Goal: Task Accomplishment & Management: Use online tool/utility

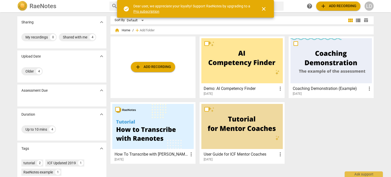
click at [351, 145] on div "add Add recording Demo: AI Competency Finder more_vert 2023-08-18 Coaching Demo…" at bounding box center [243, 101] width 267 height 131
click at [262, 8] on span "close" at bounding box center [263, 9] width 6 height 6
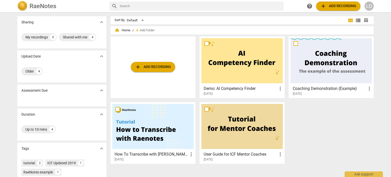
click at [276, 4] on input "text" at bounding box center [201, 6] width 162 height 8
click at [80, 36] on div "Shared with me" at bounding box center [75, 37] width 24 height 5
click at [56, 36] on div "4" at bounding box center [55, 37] width 6 height 6
click at [31, 5] on h2 "RaeNotes" at bounding box center [42, 6] width 27 height 7
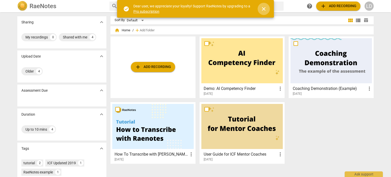
click at [264, 7] on span "close" at bounding box center [263, 9] width 6 height 6
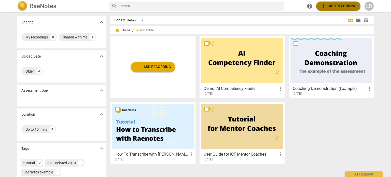
click at [330, 9] on span "add Add recording" at bounding box center [338, 6] width 36 height 6
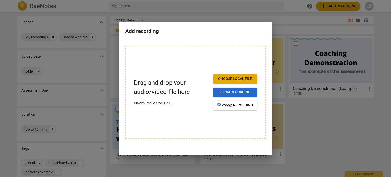
click at [245, 89] on button "Zoom recording" at bounding box center [235, 91] width 44 height 9
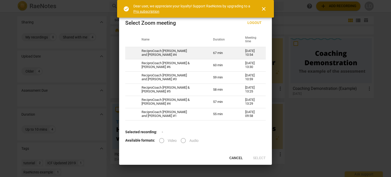
click at [165, 52] on td "ReciproCoach Louisa and Dave #4" at bounding box center [170, 53] width 71 height 12
radio input "true"
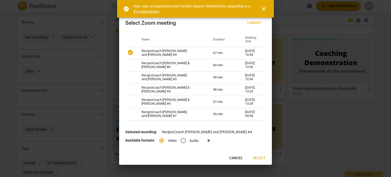
click at [262, 158] on span "Select" at bounding box center [259, 157] width 13 height 5
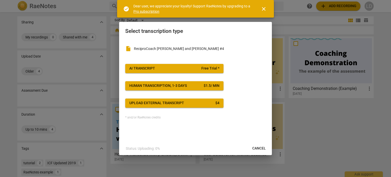
click at [159, 68] on span "AI Transcript Free Trial *" at bounding box center [174, 68] width 90 height 5
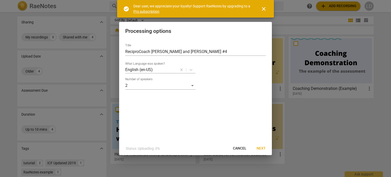
click at [262, 148] on span "Next" at bounding box center [260, 148] width 9 height 5
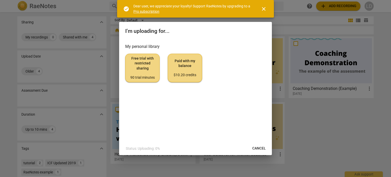
click at [145, 69] on span "Free trial with restricted sharing 90 trial minutes" at bounding box center [142, 68] width 26 height 24
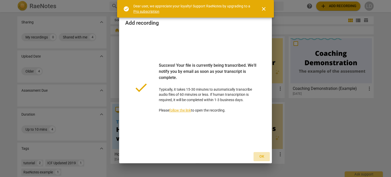
click at [262, 158] on span "Ok" at bounding box center [261, 156] width 8 height 5
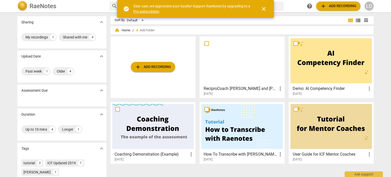
click at [248, 92] on div "2025-08-14" at bounding box center [243, 94] width 80 height 4
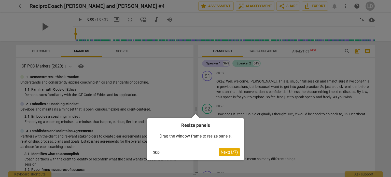
click at [152, 151] on button "Skip" at bounding box center [156, 152] width 11 height 8
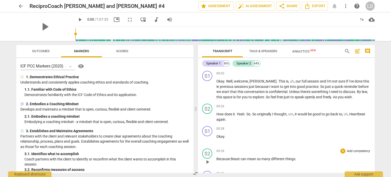
scroll to position [76, 0]
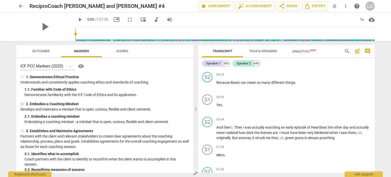
click at [126, 52] on span "Scores" at bounding box center [122, 51] width 12 height 4
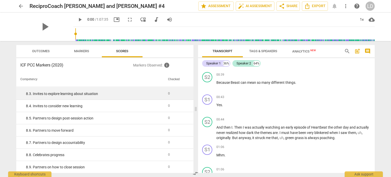
scroll to position [487, 0]
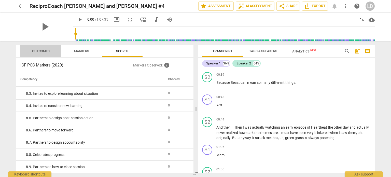
click at [36, 49] on span "Outcomes" at bounding box center [41, 51] width 18 height 4
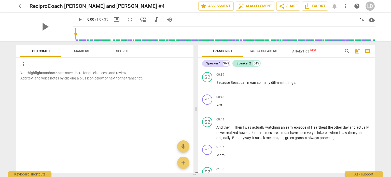
click at [267, 51] on span "Tags & Speakers" at bounding box center [263, 51] width 28 height 4
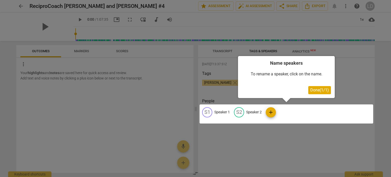
click at [321, 92] on span "Done ( 1 / 1 )" at bounding box center [319, 89] width 19 height 5
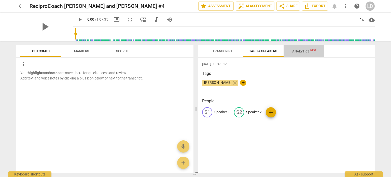
click at [303, 52] on span "Analytics New" at bounding box center [304, 51] width 24 height 4
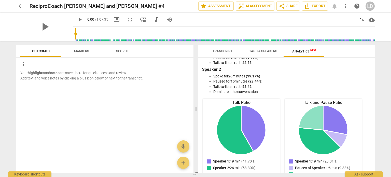
scroll to position [0, 0]
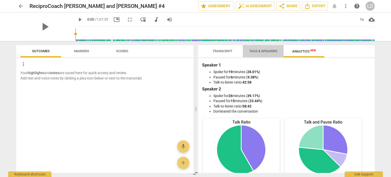
click at [266, 53] on span "Tags & Speakers" at bounding box center [263, 51] width 40 height 7
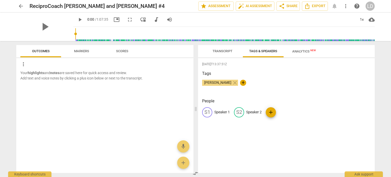
click at [225, 54] on span "Transcript" at bounding box center [222, 51] width 32 height 7
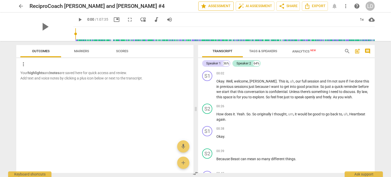
click at [219, 7] on span "star Assessment" at bounding box center [215, 6] width 31 height 6
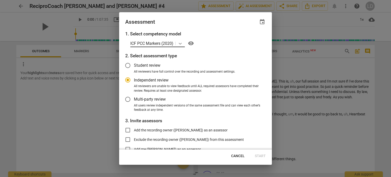
click at [182, 44] on icon at bounding box center [179, 43] width 5 height 5
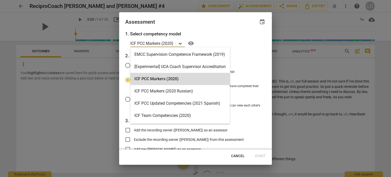
click at [182, 44] on icon at bounding box center [179, 43] width 5 height 5
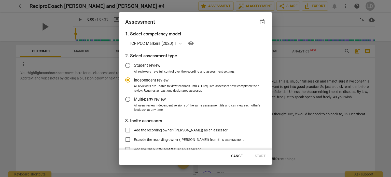
click at [341, 64] on div at bounding box center [195, 88] width 391 height 177
radio input "false"
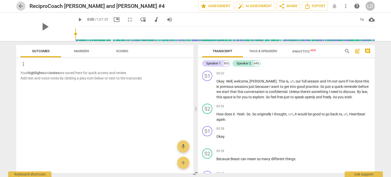
click at [20, 7] on span "arrow_back" at bounding box center [21, 6] width 6 height 6
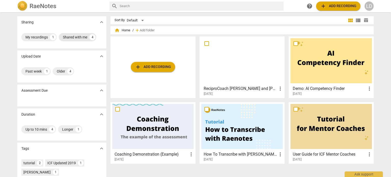
click at [78, 38] on div "Shared with me" at bounding box center [75, 37] width 24 height 5
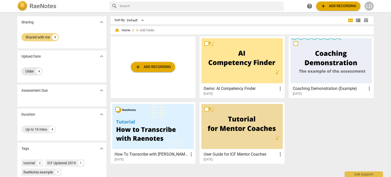
click at [32, 70] on div "Older" at bounding box center [29, 71] width 8 height 5
click at [127, 32] on span "home Home" at bounding box center [122, 30] width 16 height 5
click at [126, 28] on span "home Home" at bounding box center [122, 30] width 16 height 5
click at [24, 8] on img at bounding box center [22, 6] width 10 height 10
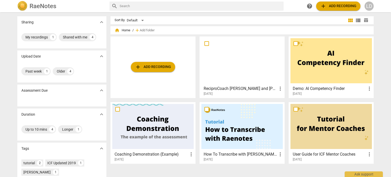
click at [236, 90] on h3 "ReciproCoach Louisa and Dave #4" at bounding box center [239, 88] width 73 height 6
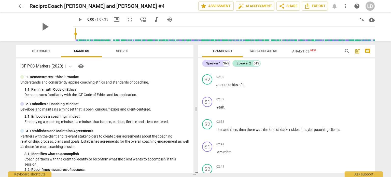
scroll to position [458, 0]
